Goal: Task Accomplishment & Management: Manage account settings

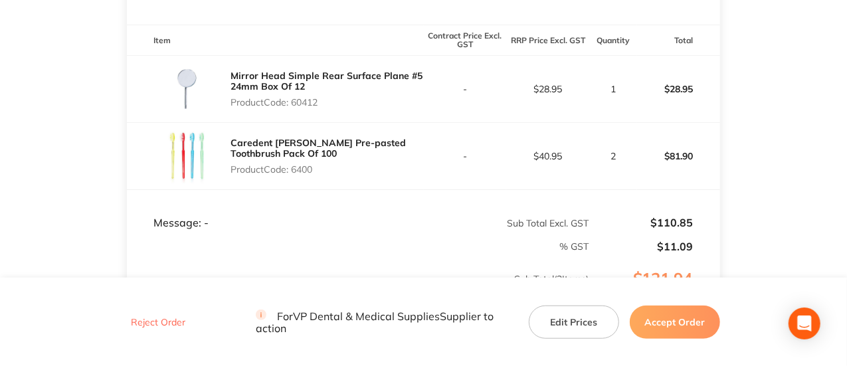
scroll to position [399, 0]
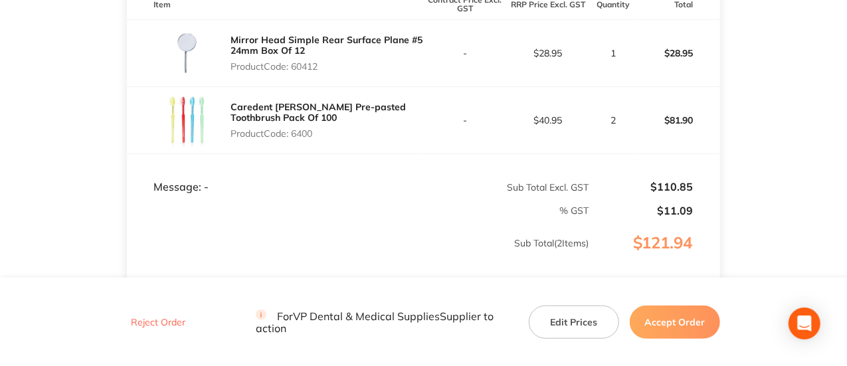
drag, startPoint x: 322, startPoint y: 66, endPoint x: 294, endPoint y: 65, distance: 27.9
click at [294, 65] on p "Product Code: 60412" at bounding box center [327, 66] width 193 height 11
copy p "60412"
drag, startPoint x: 326, startPoint y: 132, endPoint x: 292, endPoint y: 136, distance: 33.5
click at [292, 136] on p "Product Code: 6400" at bounding box center [327, 133] width 193 height 11
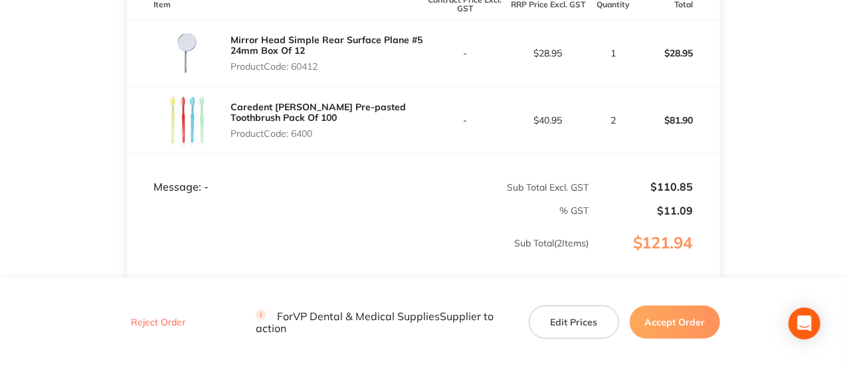
copy p "6400"
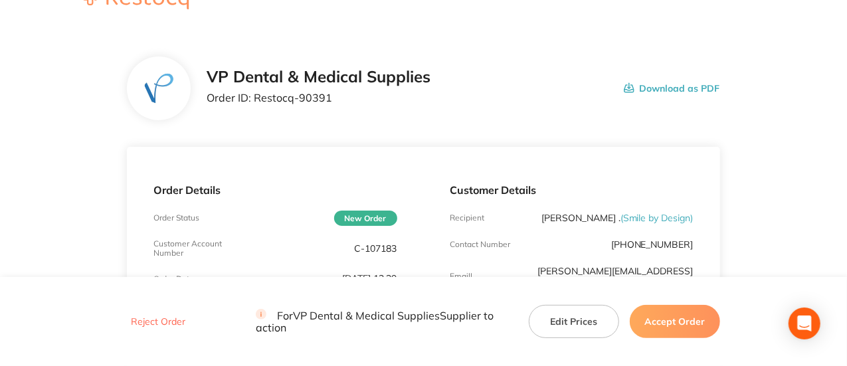
scroll to position [0, 0]
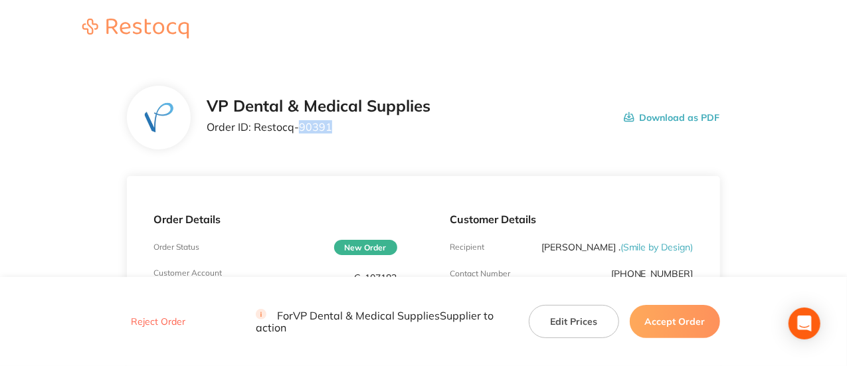
drag, startPoint x: 326, startPoint y: 131, endPoint x: 300, endPoint y: 132, distance: 25.9
click at [300, 132] on p "Order ID: Restocq- 90391" at bounding box center [319, 127] width 224 height 12
copy p "90391"
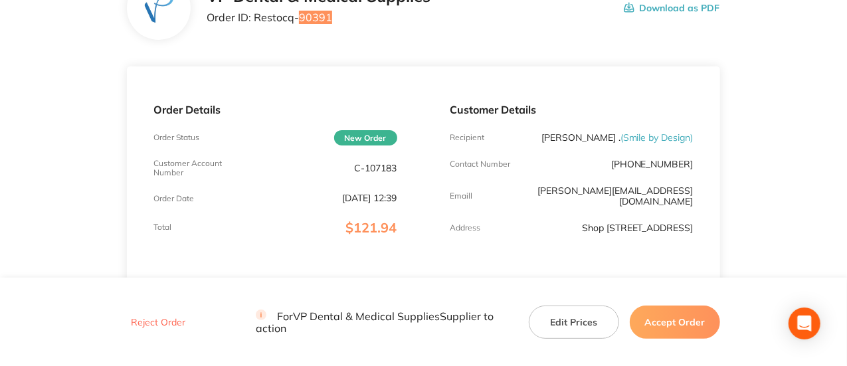
scroll to position [199, 0]
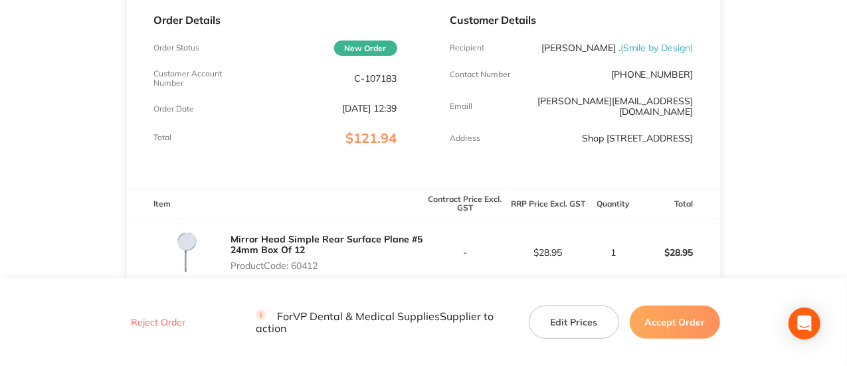
drag, startPoint x: 688, startPoint y: 316, endPoint x: 669, endPoint y: 320, distance: 19.6
click at [419, 146] on button "Accept Order" at bounding box center [675, 321] width 90 height 33
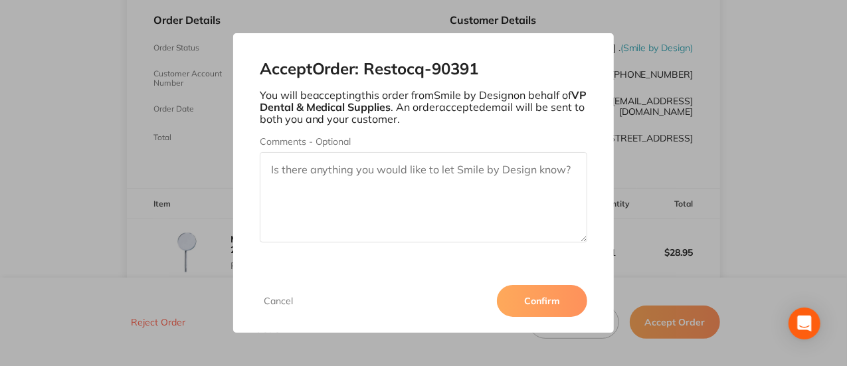
click at [419, 146] on button "Confirm" at bounding box center [542, 301] width 90 height 32
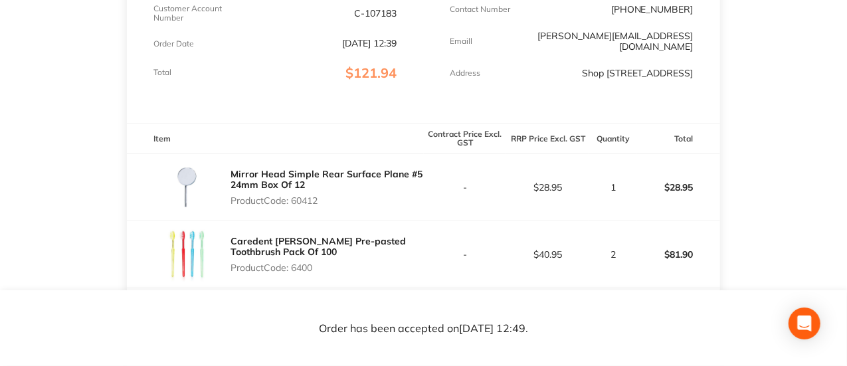
scroll to position [399, 0]
